Goal: Use online tool/utility: Use online tool/utility

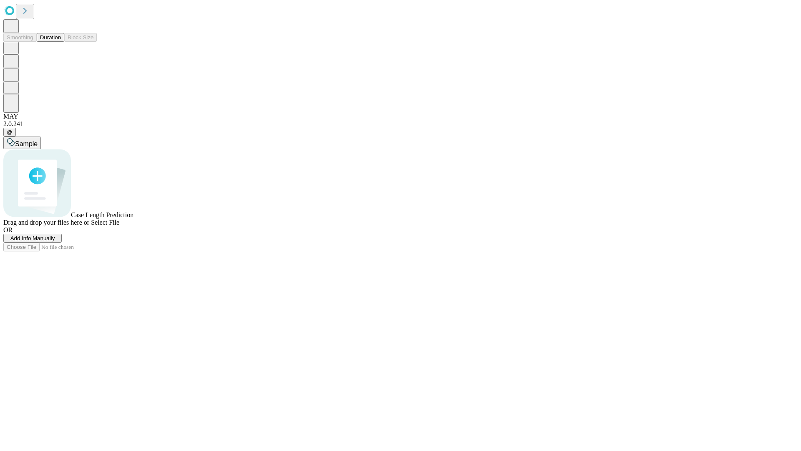
click at [55, 241] on span "Add Info Manually" at bounding box center [32, 238] width 45 height 6
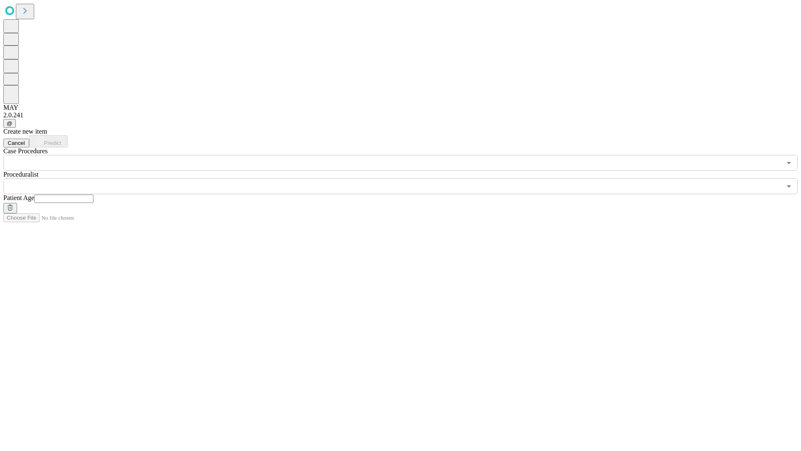
click at [94, 195] on input "text" at bounding box center [63, 199] width 59 height 8
type input "**"
click at [407, 178] on input "text" at bounding box center [392, 186] width 779 height 16
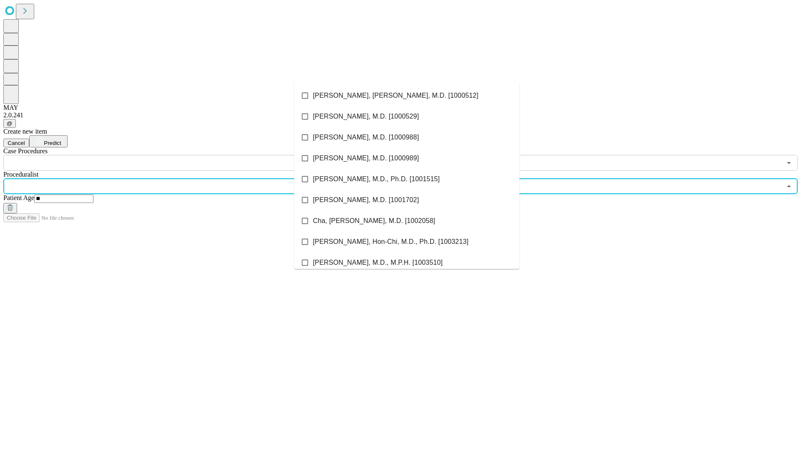
click at [407, 96] on li "[PERSON_NAME], [PERSON_NAME], M.D. [1000512]" at bounding box center [406, 95] width 225 height 21
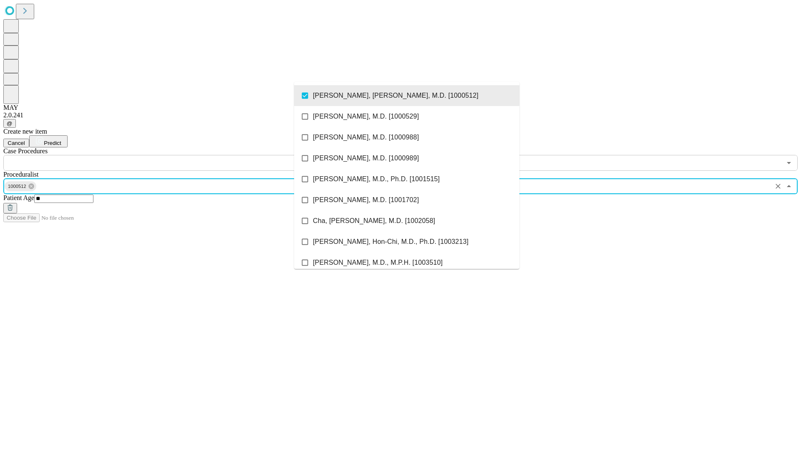
click at [175, 155] on input "text" at bounding box center [392, 163] width 779 height 16
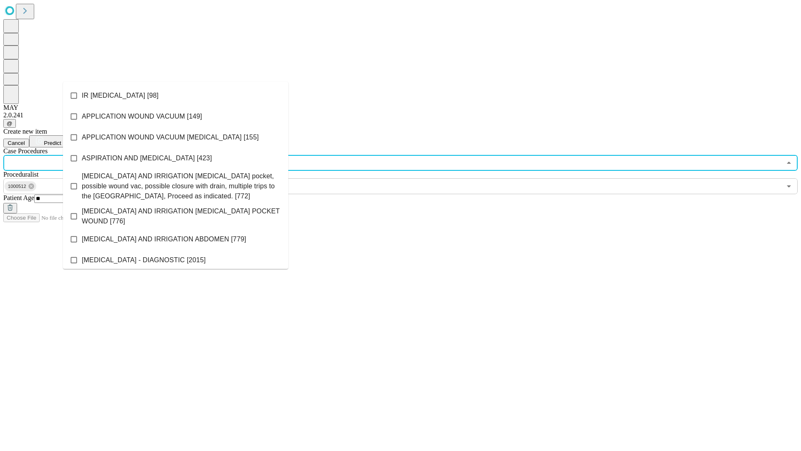
click at [176, 96] on li "IR [MEDICAL_DATA] [98]" at bounding box center [175, 95] width 225 height 21
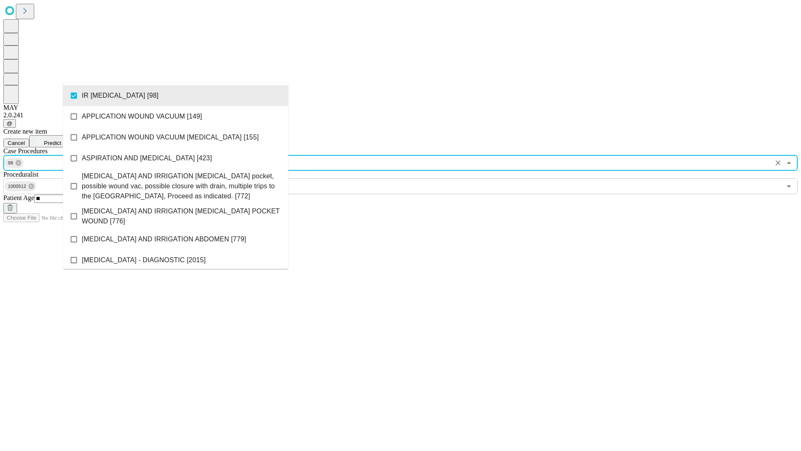
click at [61, 140] on span "Predict" at bounding box center [52, 143] width 17 height 6
